Goal: Task Accomplishment & Management: Manage account settings

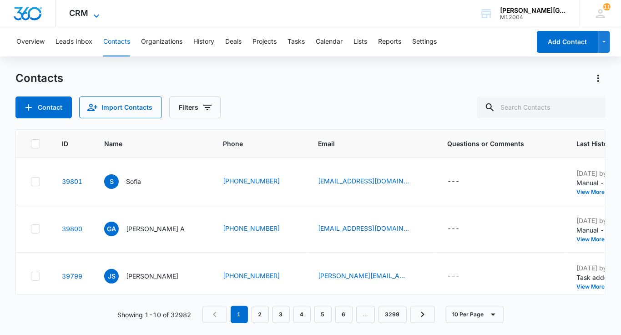
click at [92, 17] on icon at bounding box center [96, 15] width 11 height 11
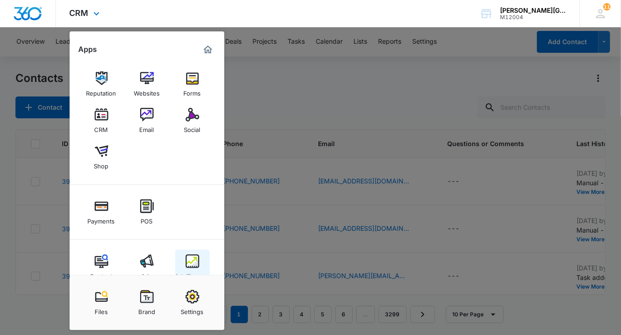
click at [199, 261] on link "Intelligence" at bounding box center [192, 267] width 35 height 35
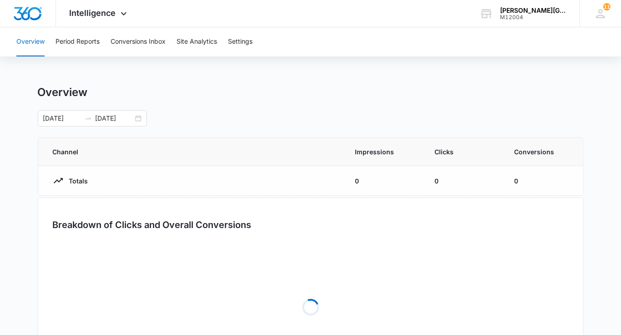
click at [167, 41] on div "Overview Period Reports Conversions Inbox Site Analytics Settings" at bounding box center [311, 41] width 600 height 29
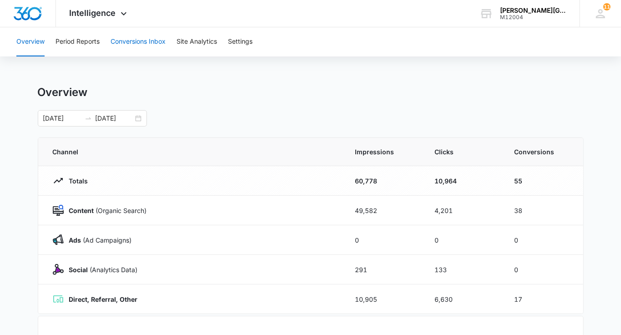
click at [141, 45] on button "Conversions Inbox" at bounding box center [138, 41] width 55 height 29
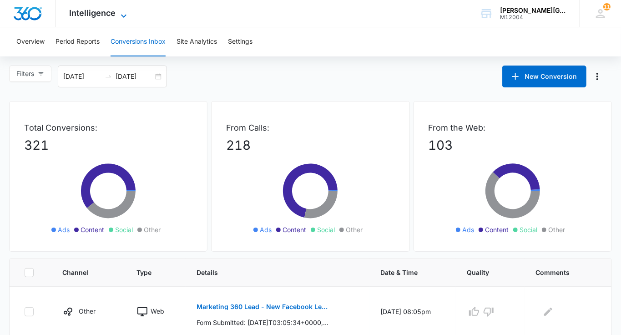
click at [95, 15] on span "Intelligence" at bounding box center [93, 13] width 46 height 10
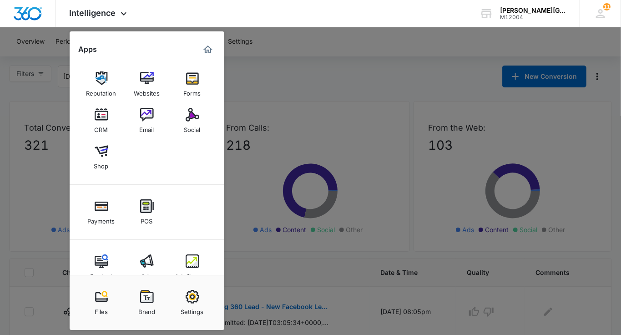
click at [341, 35] on div at bounding box center [310, 167] width 621 height 335
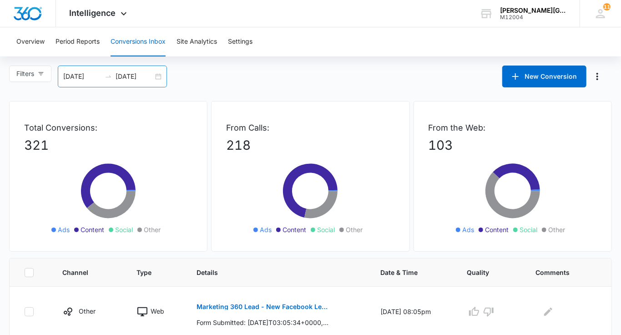
click at [143, 80] on input "[DATE]" at bounding box center [135, 76] width 38 height 10
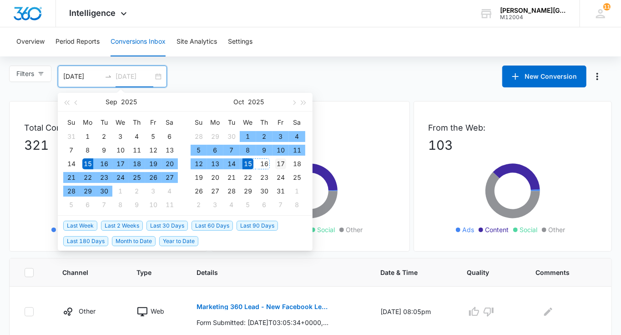
type input "[DATE]"
click at [282, 165] on div "17" at bounding box center [280, 163] width 11 height 11
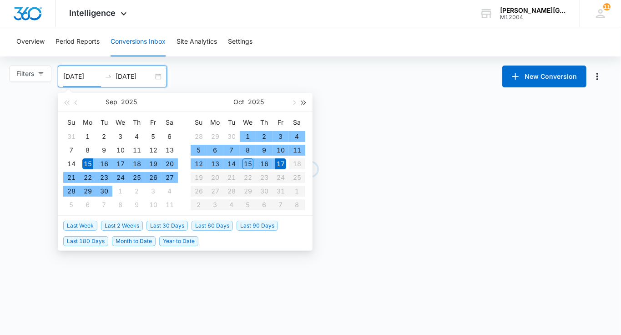
type input "[DATE]"
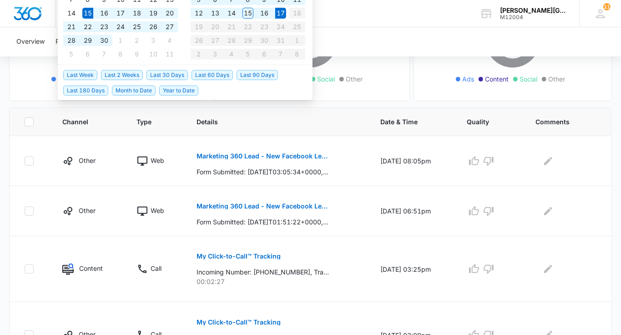
scroll to position [142, 0]
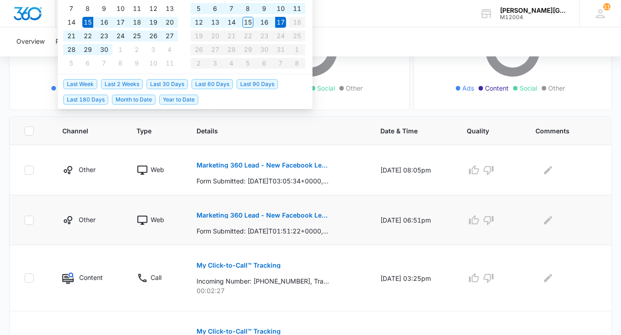
click at [296, 214] on p "Marketing 360 Lead - New Facebook Lead - Tennis course [GEOGRAPHIC_DATA] [PERSO…" at bounding box center [263, 215] width 132 height 6
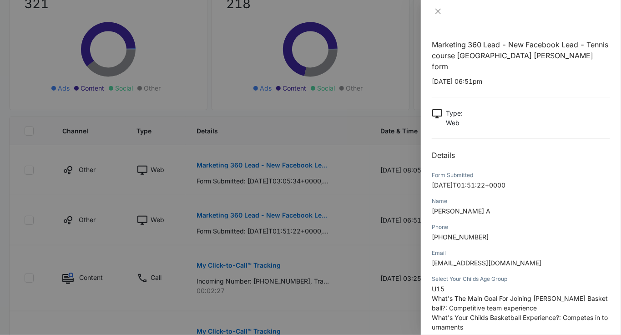
scroll to position [43, 0]
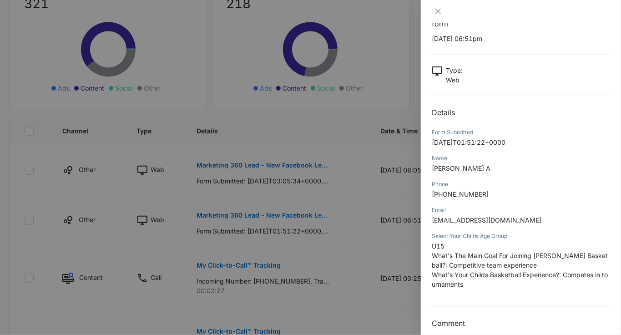
click at [341, 247] on div at bounding box center [310, 167] width 621 height 335
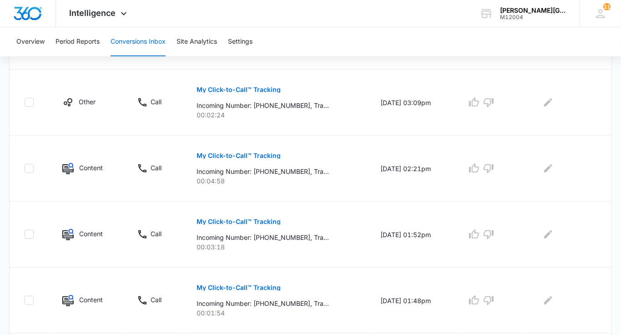
scroll to position [0, 0]
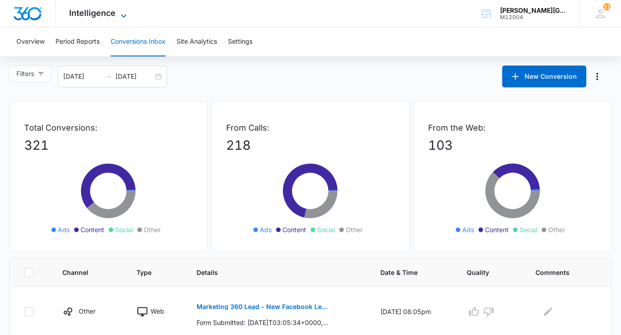
click at [109, 11] on span "Intelligence" at bounding box center [93, 13] width 46 height 10
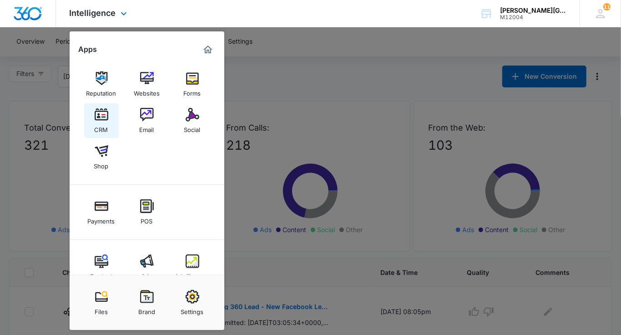
click at [102, 117] on img at bounding box center [102, 115] width 14 height 14
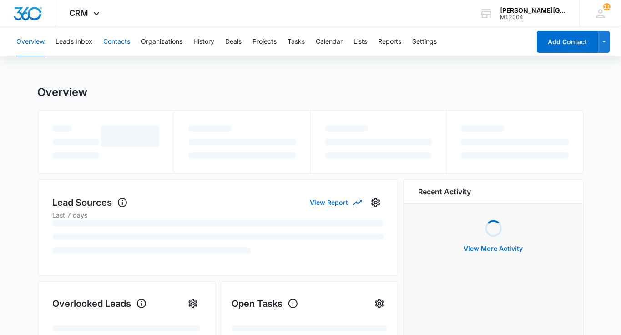
click at [124, 44] on button "Contacts" at bounding box center [116, 41] width 27 height 29
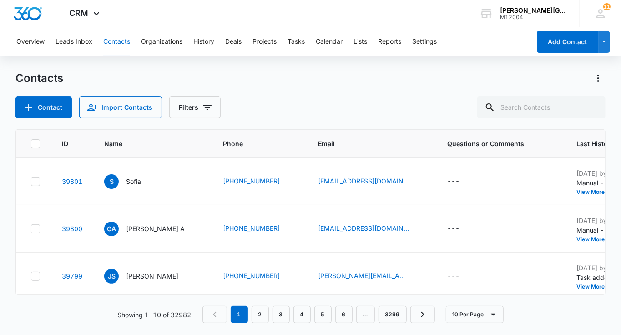
click at [284, 35] on div "Overview Leads Inbox Contacts Organizations History Deals Projects Tasks Calend…" at bounding box center [271, 41] width 520 height 29
click at [295, 40] on button "Tasks" at bounding box center [296, 41] width 17 height 29
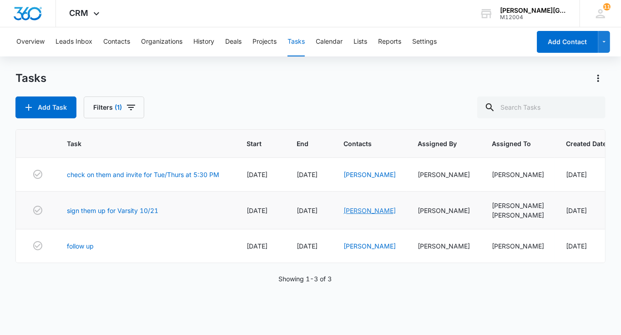
click at [376, 214] on link "[PERSON_NAME]" at bounding box center [370, 211] width 52 height 8
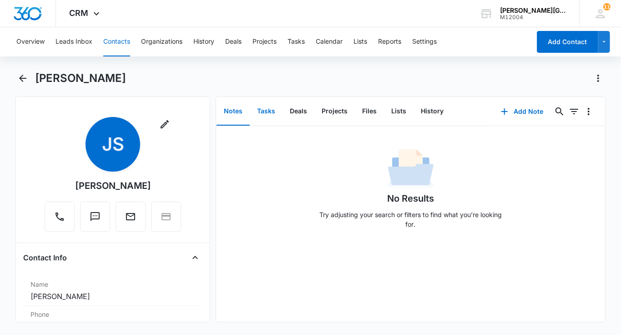
click at [262, 112] on button "Tasks" at bounding box center [266, 111] width 33 height 28
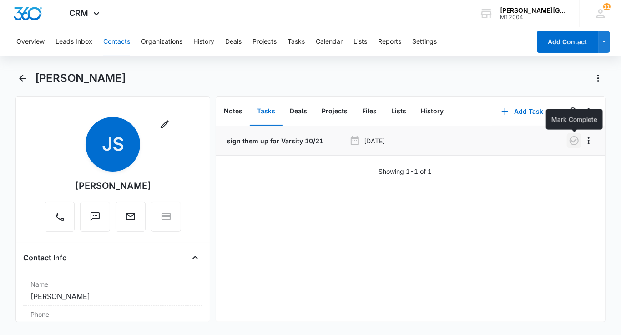
click at [569, 134] on button "button" at bounding box center [574, 140] width 15 height 15
click at [293, 44] on button "Tasks" at bounding box center [296, 41] width 17 height 29
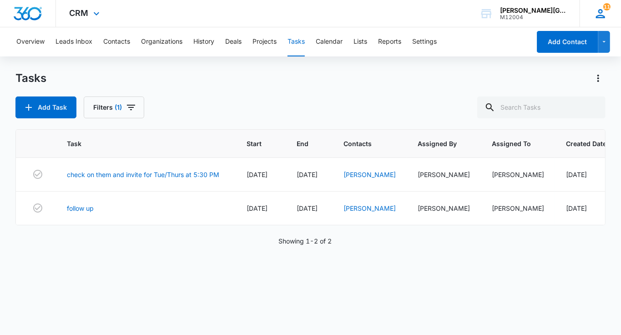
click at [612, 10] on div "11 EV [PERSON_NAME] [PERSON_NAME][EMAIL_ADDRESS][DOMAIN_NAME] My Profile 11 Not…" at bounding box center [600, 13] width 41 height 27
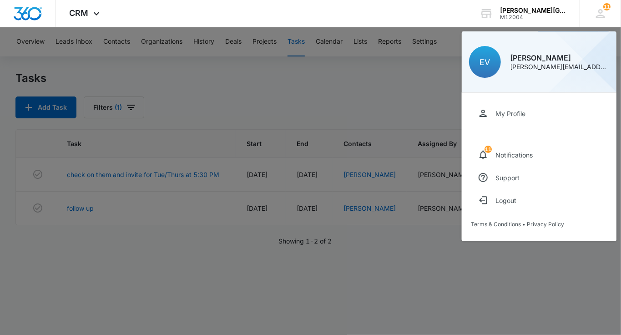
click at [295, 53] on div at bounding box center [310, 167] width 621 height 335
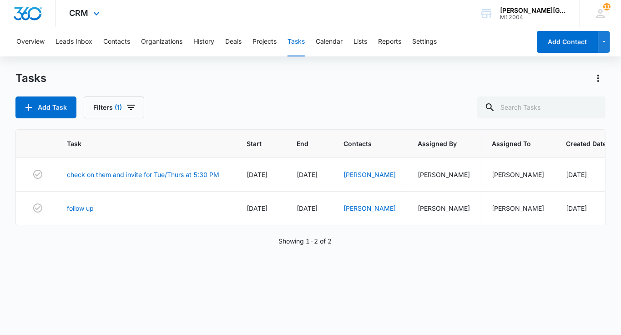
click at [78, 18] on div "CRM Apps Reputation Websites Forms CRM Email Social Shop Payments POS Content A…" at bounding box center [86, 13] width 60 height 27
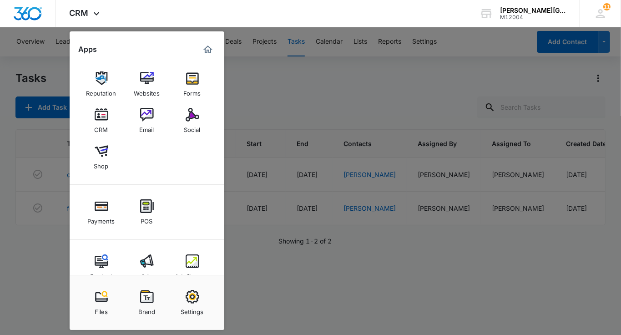
click at [320, 86] on div at bounding box center [310, 167] width 621 height 335
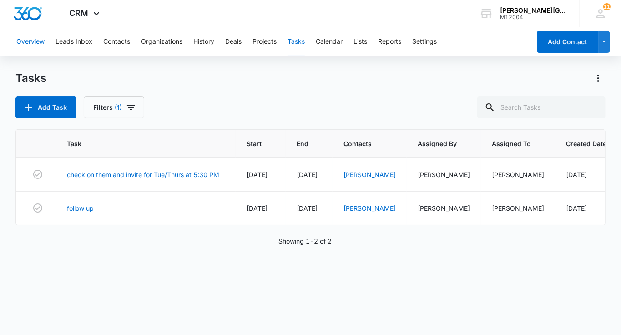
click at [26, 37] on button "Overview" at bounding box center [30, 41] width 28 height 29
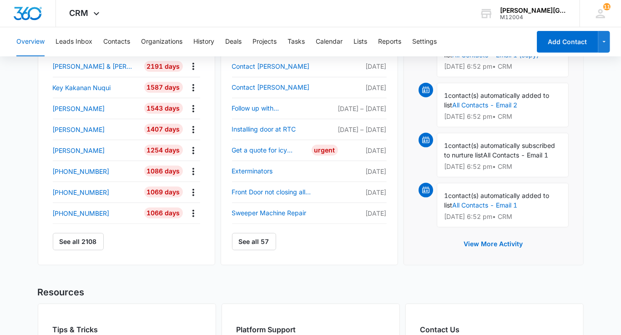
scroll to position [448, 0]
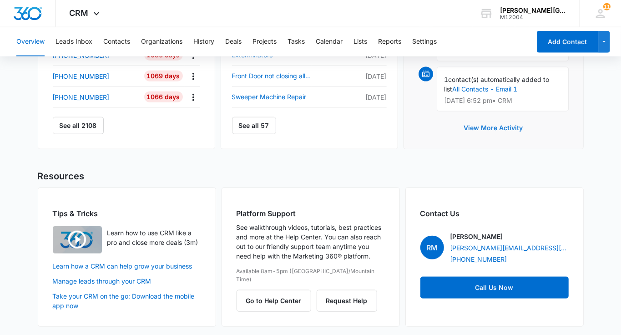
click at [501, 121] on button "View More Activity" at bounding box center [493, 128] width 77 height 22
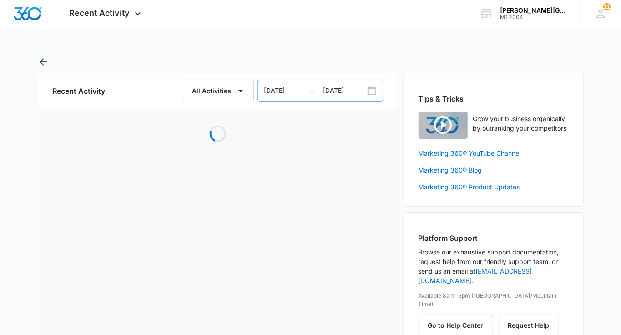
click at [277, 89] on input "[DATE]" at bounding box center [291, 90] width 66 height 21
select select "2025"
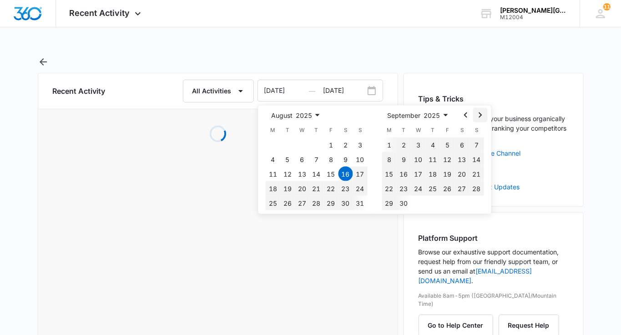
click at [481, 117] on icon "Go to the Next Month" at bounding box center [480, 115] width 11 height 11
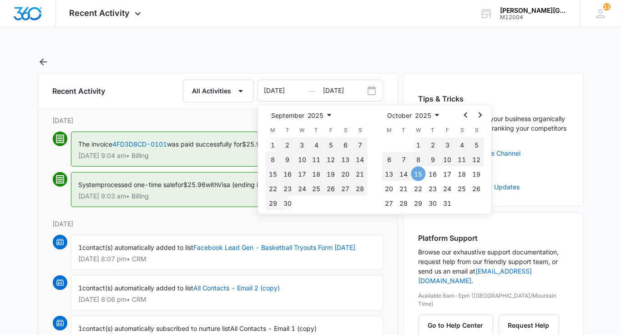
click at [418, 173] on button "15" at bounding box center [419, 174] width 15 height 15
type input "[DATE]"
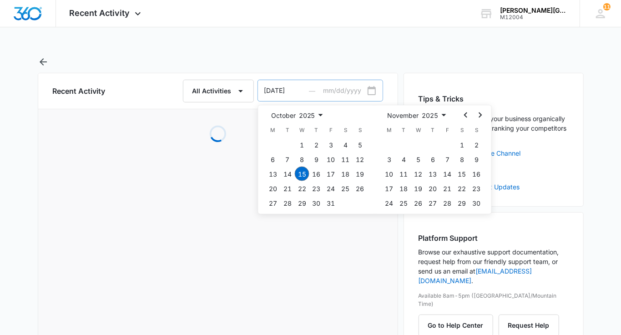
click at [357, 89] on input "Date Range To" at bounding box center [353, 90] width 59 height 21
click at [298, 175] on button "15" at bounding box center [302, 174] width 15 height 15
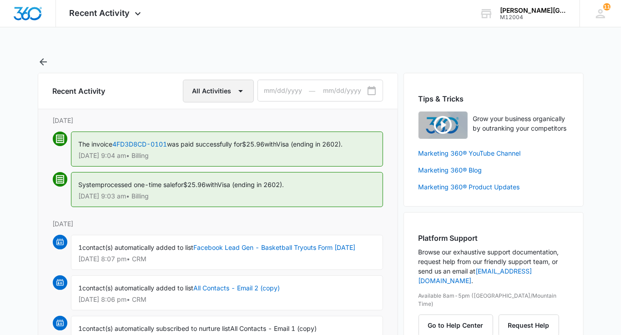
click at [240, 94] on icon "button" at bounding box center [240, 91] width 11 height 11
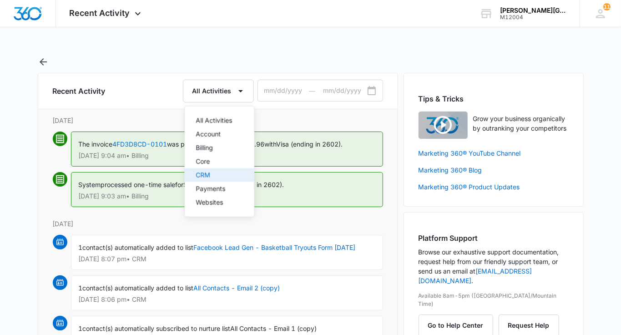
click at [205, 170] on button "CRM" at bounding box center [219, 175] width 69 height 14
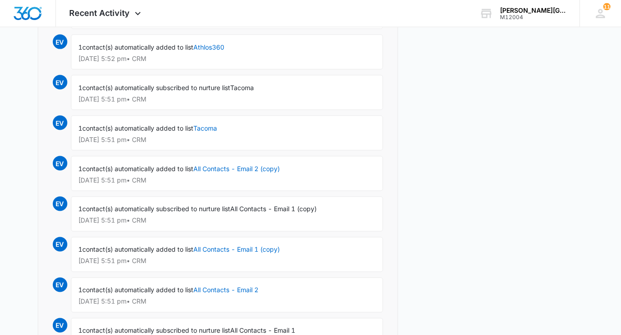
scroll to position [782, 0]
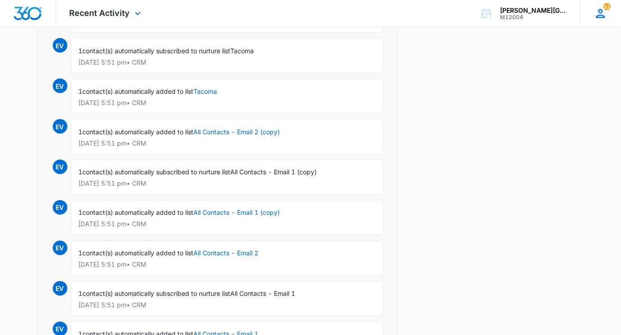
click at [604, 8] on span "11" at bounding box center [607, 6] width 7 height 7
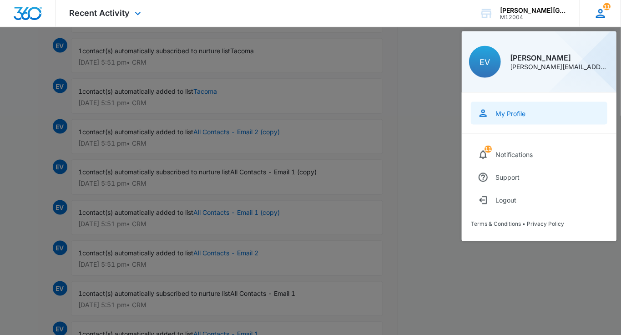
click at [505, 113] on div "My Profile" at bounding box center [511, 114] width 30 height 8
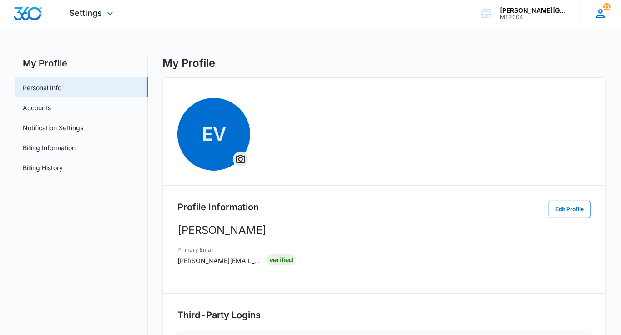
click at [600, 14] on icon at bounding box center [601, 14] width 14 height 14
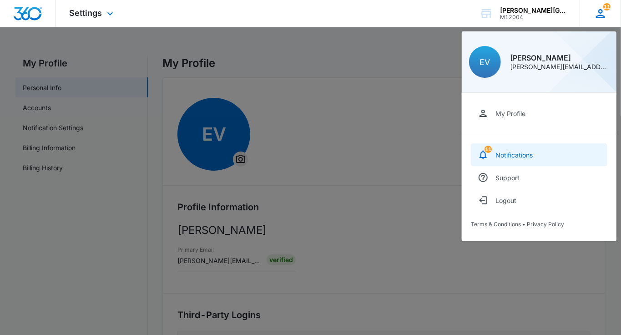
click at [516, 157] on div "Notifications" at bounding box center [514, 155] width 37 height 8
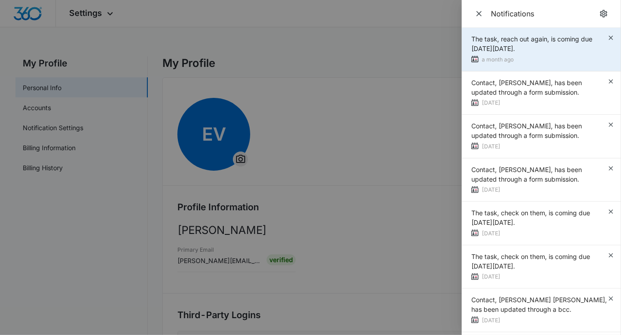
click at [576, 41] on span "The task, reach out again, is coming due [DATE][DATE]." at bounding box center [532, 43] width 121 height 17
click at [503, 41] on span "The task, reach out again, is coming due [DATE][DATE]." at bounding box center [532, 43] width 121 height 17
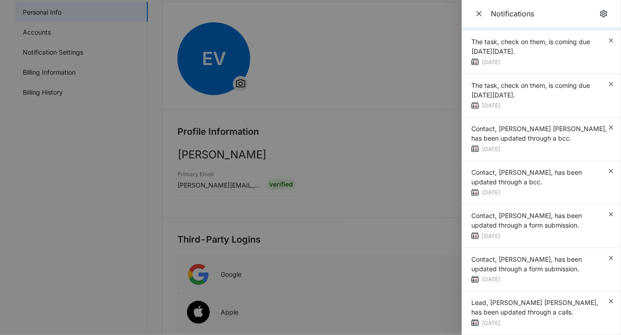
scroll to position [88, 0]
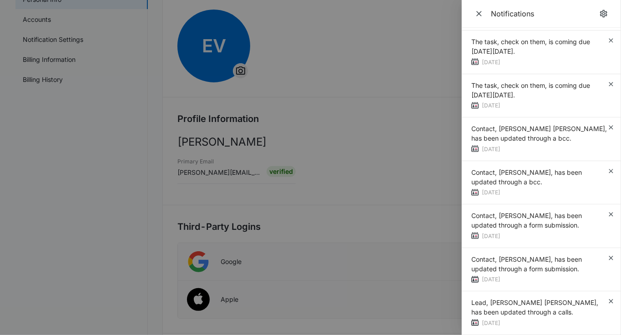
click at [326, 225] on div at bounding box center [310, 167] width 621 height 335
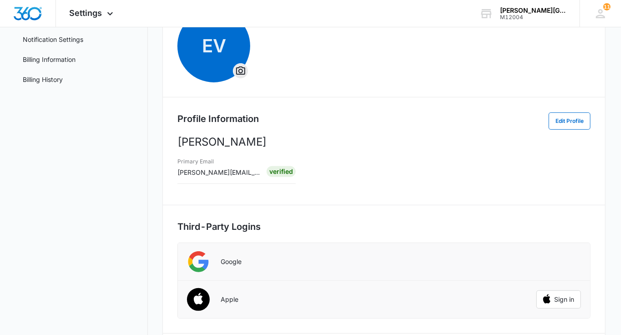
scroll to position [0, 0]
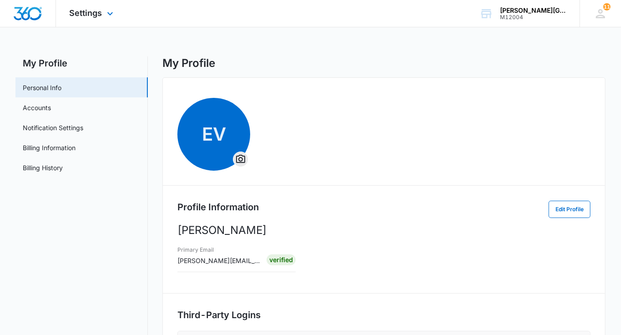
click at [29, 14] on img "Dashboard" at bounding box center [27, 14] width 29 height 14
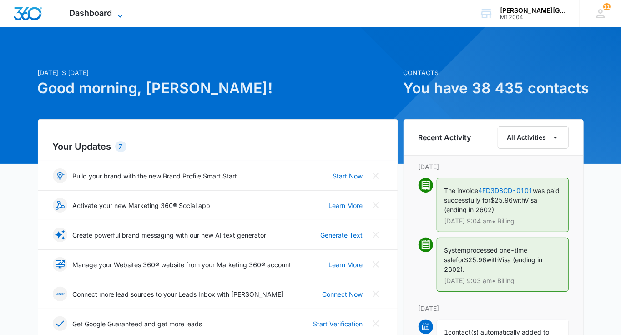
click at [100, 10] on span "Dashboard" at bounding box center [91, 13] width 43 height 10
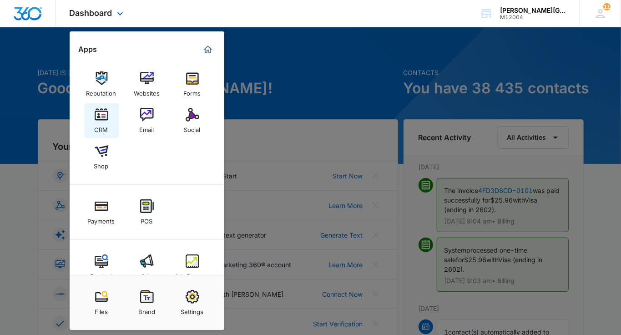
click at [96, 113] on img at bounding box center [102, 115] width 14 height 14
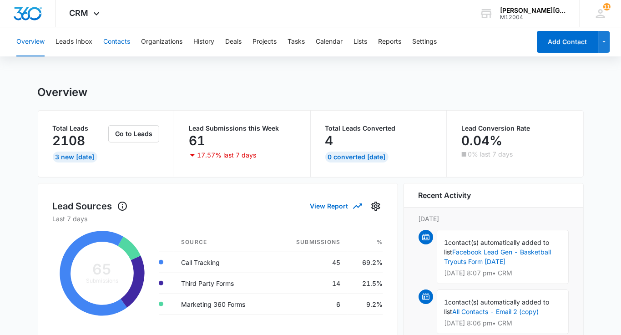
click at [125, 40] on button "Contacts" at bounding box center [116, 41] width 27 height 29
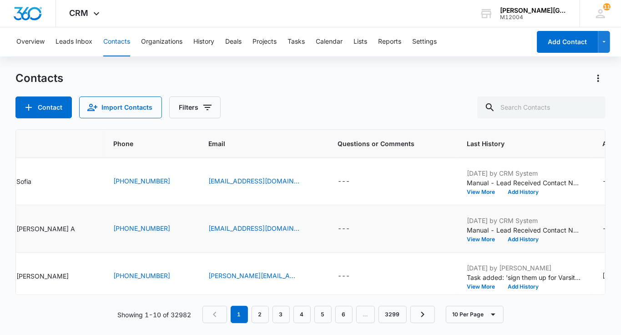
scroll to position [0, 112]
click at [465, 238] on button "View More" at bounding box center [482, 239] width 35 height 5
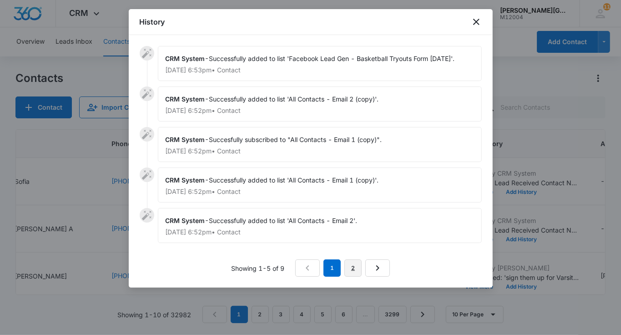
click at [356, 277] on link "2" at bounding box center [353, 267] width 17 height 17
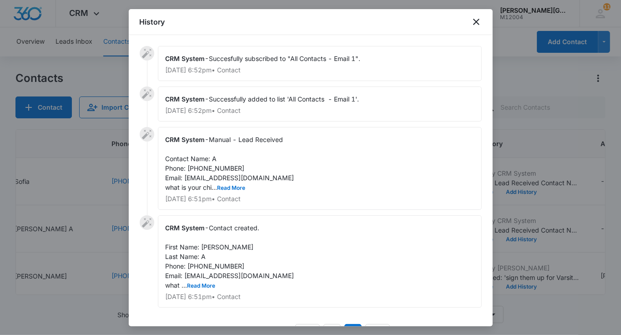
click at [204, 280] on span "Contact created. First Name: [PERSON_NAME] Last Name: A Phone: [PHONE_NUMBER] E…" at bounding box center [230, 256] width 129 height 65
click at [202, 289] on div "CRM System - Contact created. First Name: [PERSON_NAME] Last Name: A Phone: [PH…" at bounding box center [320, 261] width 324 height 92
click at [203, 280] on span "Contact created. First Name: [PERSON_NAME] Last Name: A Phone: [PHONE_NUMBER] E…" at bounding box center [230, 256] width 129 height 65
click at [202, 283] on button "Read More" at bounding box center [202, 285] width 28 height 5
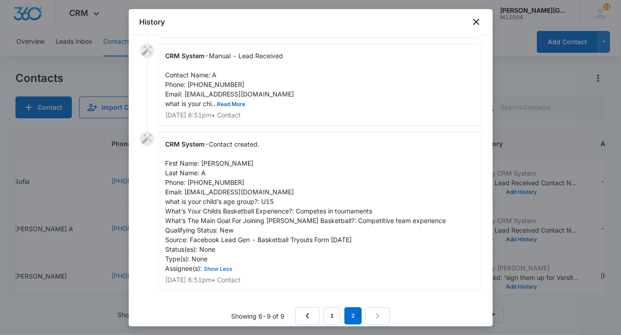
scroll to position [92, 0]
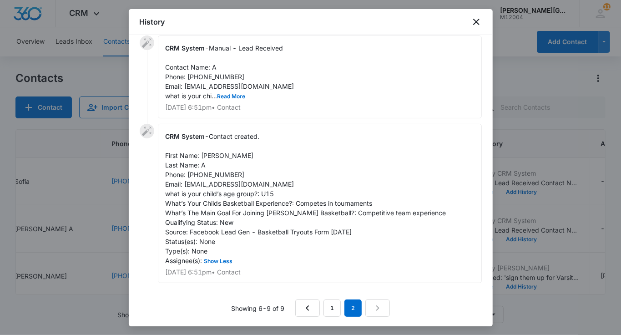
click at [516, 173] on div at bounding box center [310, 167] width 621 height 335
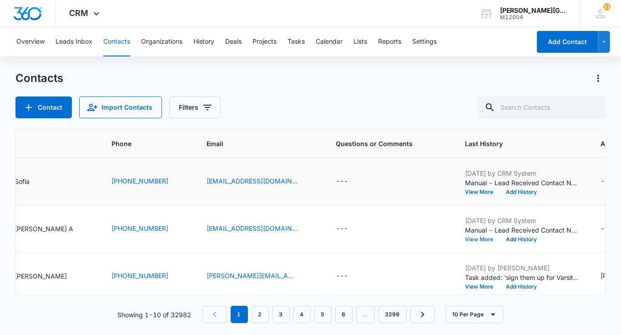
scroll to position [0, 0]
